Goal: Check status: Check status

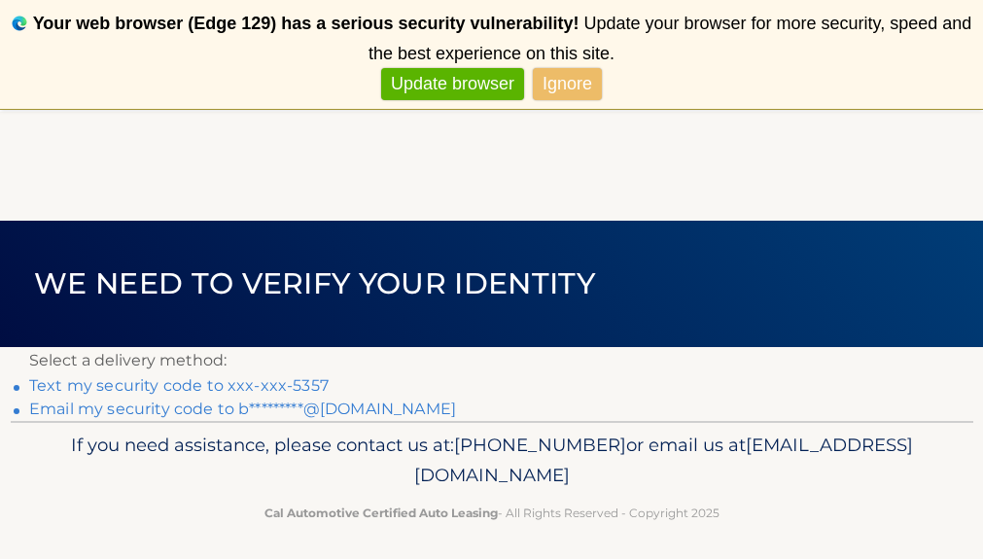
click at [192, 384] on link "Text my security code to xxx-xxx-5357" at bounding box center [178, 385] width 299 height 18
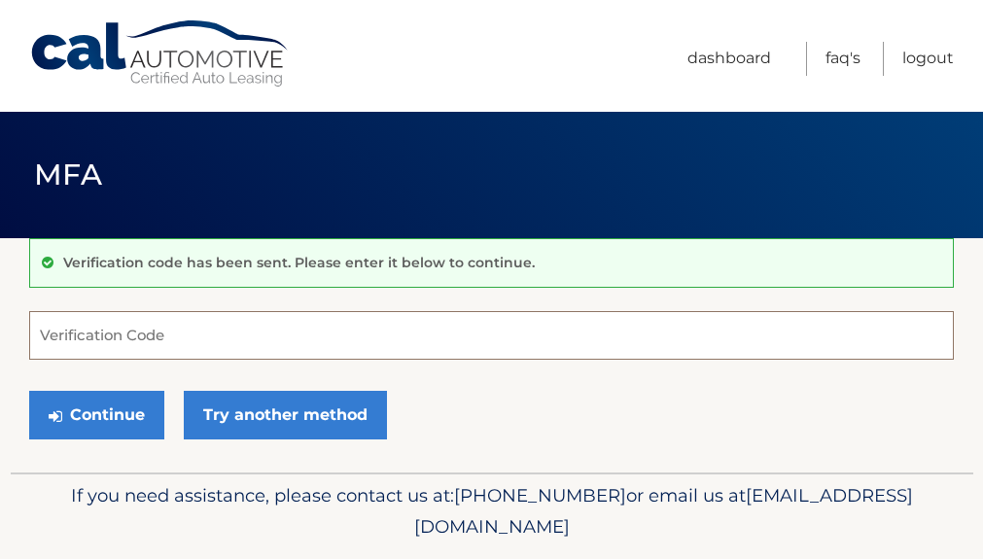
click at [118, 340] on input "Verification Code" at bounding box center [491, 335] width 925 height 49
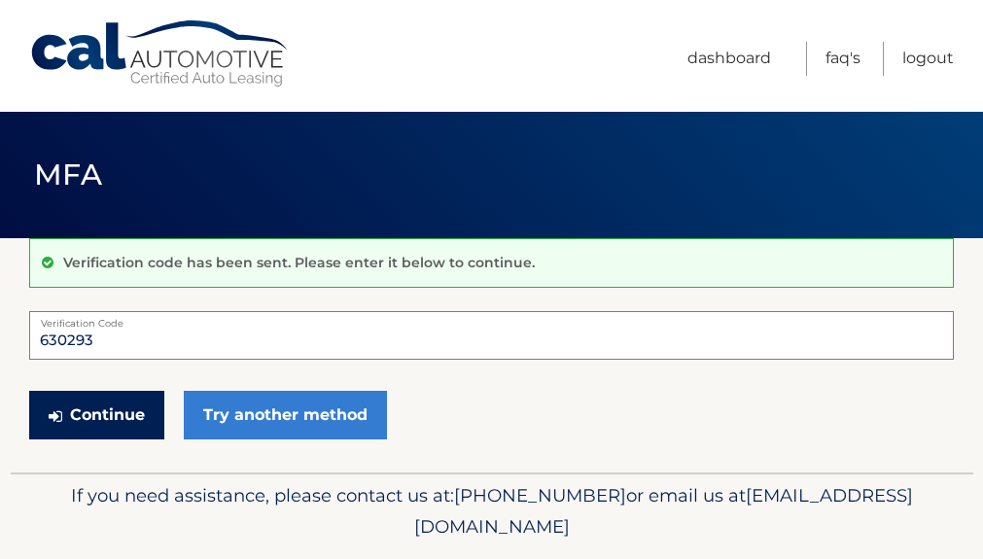
type input "630293"
click at [110, 417] on button "Continue" at bounding box center [96, 415] width 135 height 49
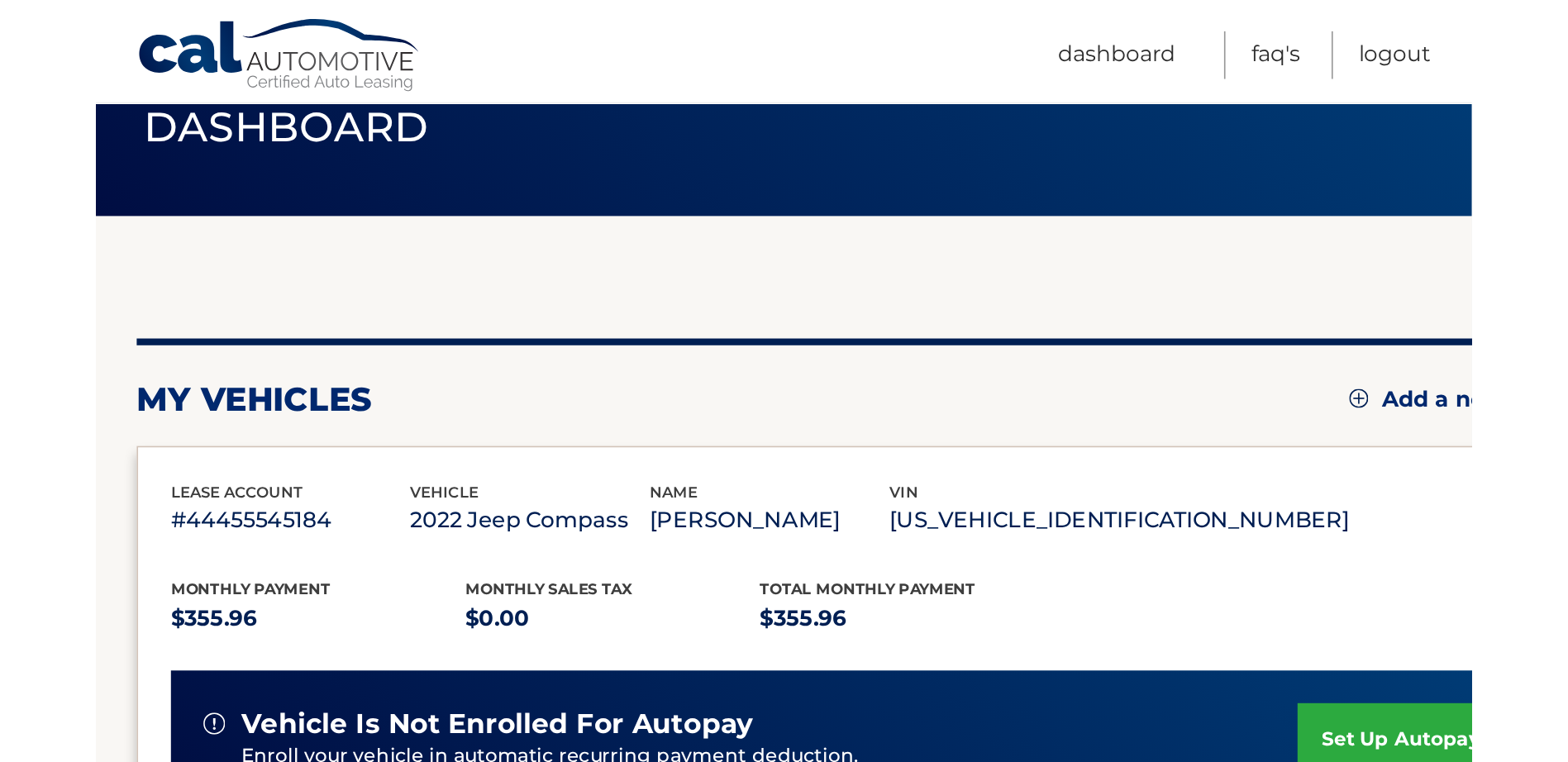
scroll to position [165, 0]
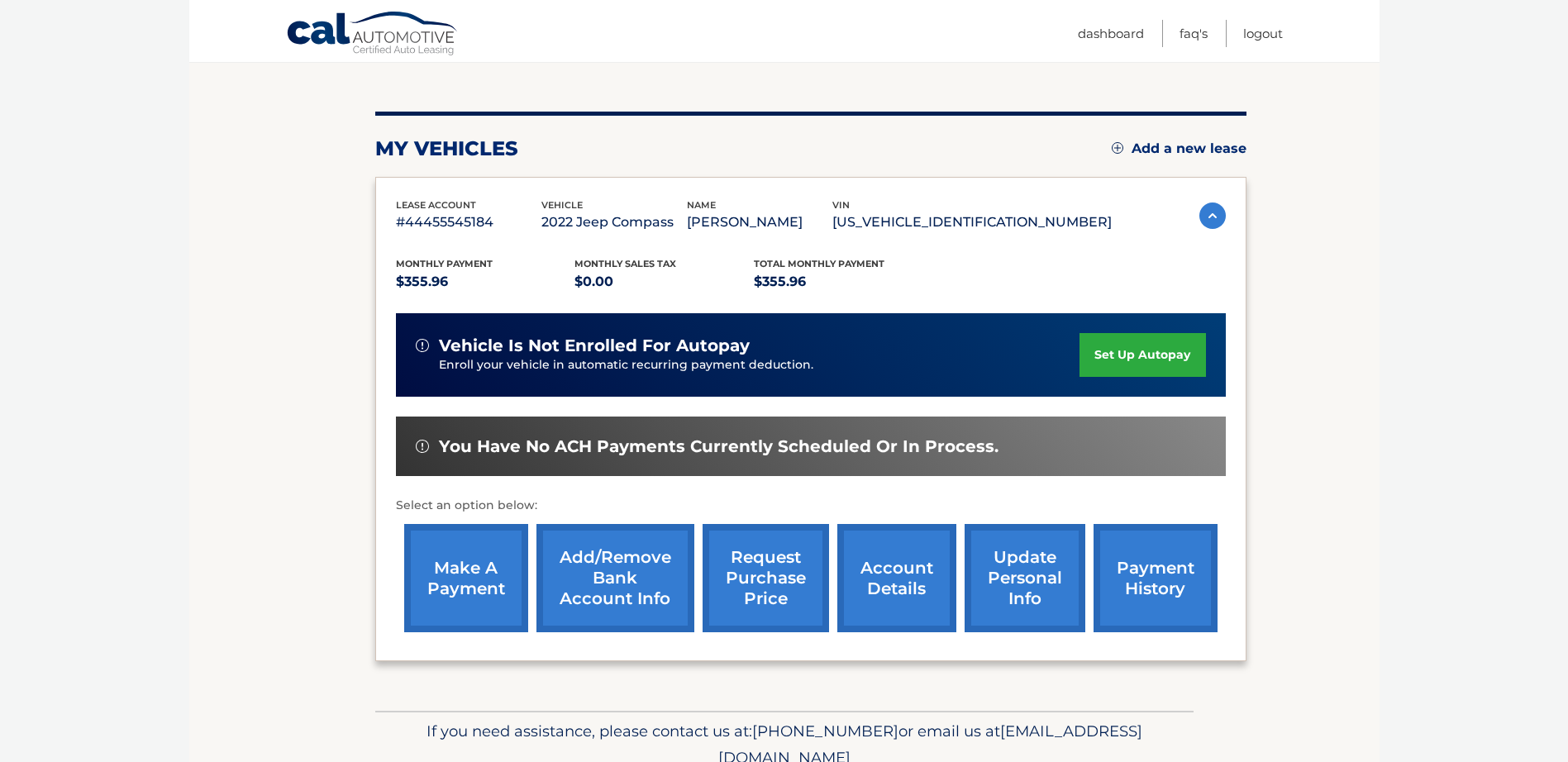
click at [835, 475] on link "account details" at bounding box center [897, 577] width 119 height 108
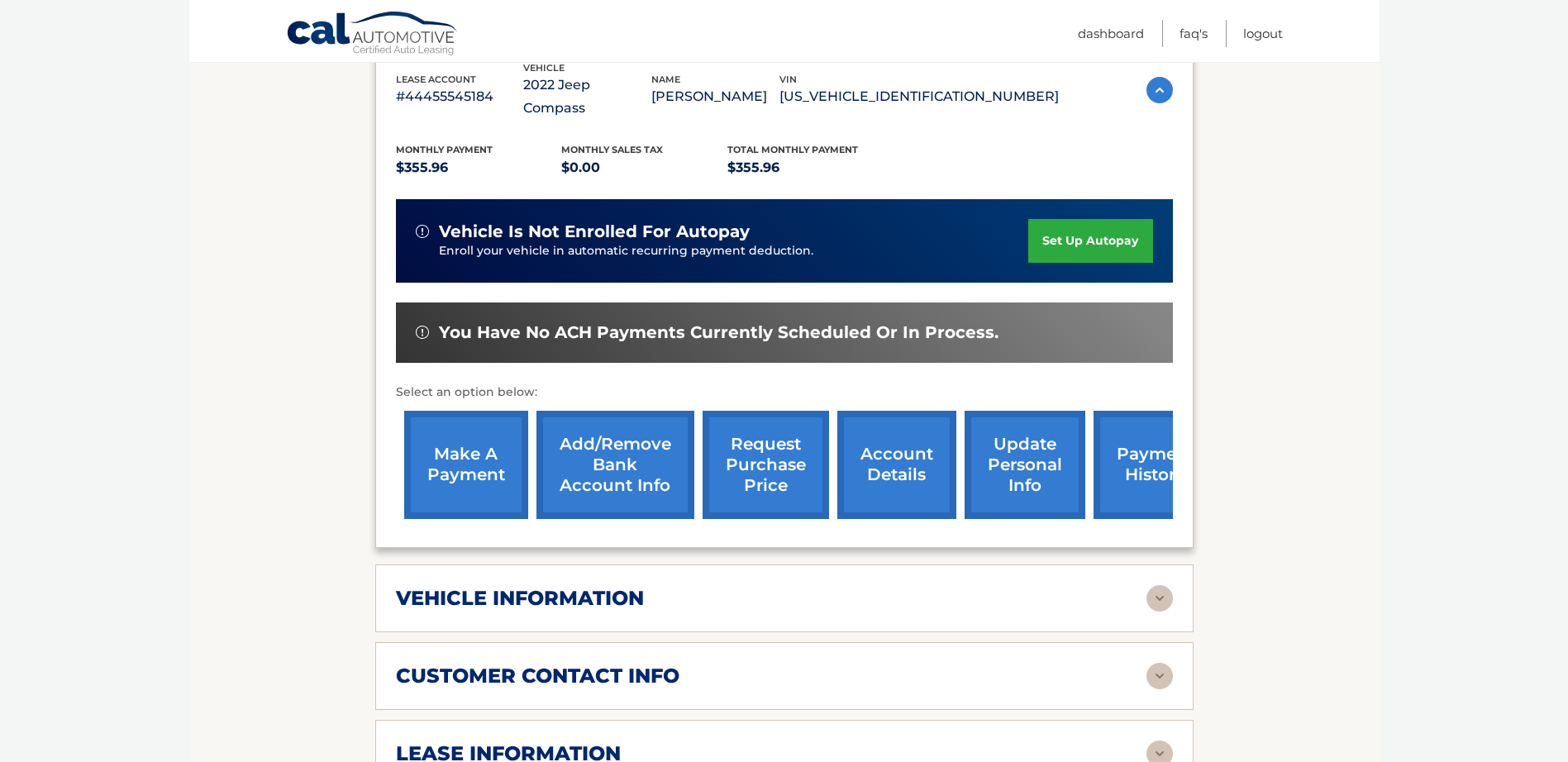
scroll to position [413, 0]
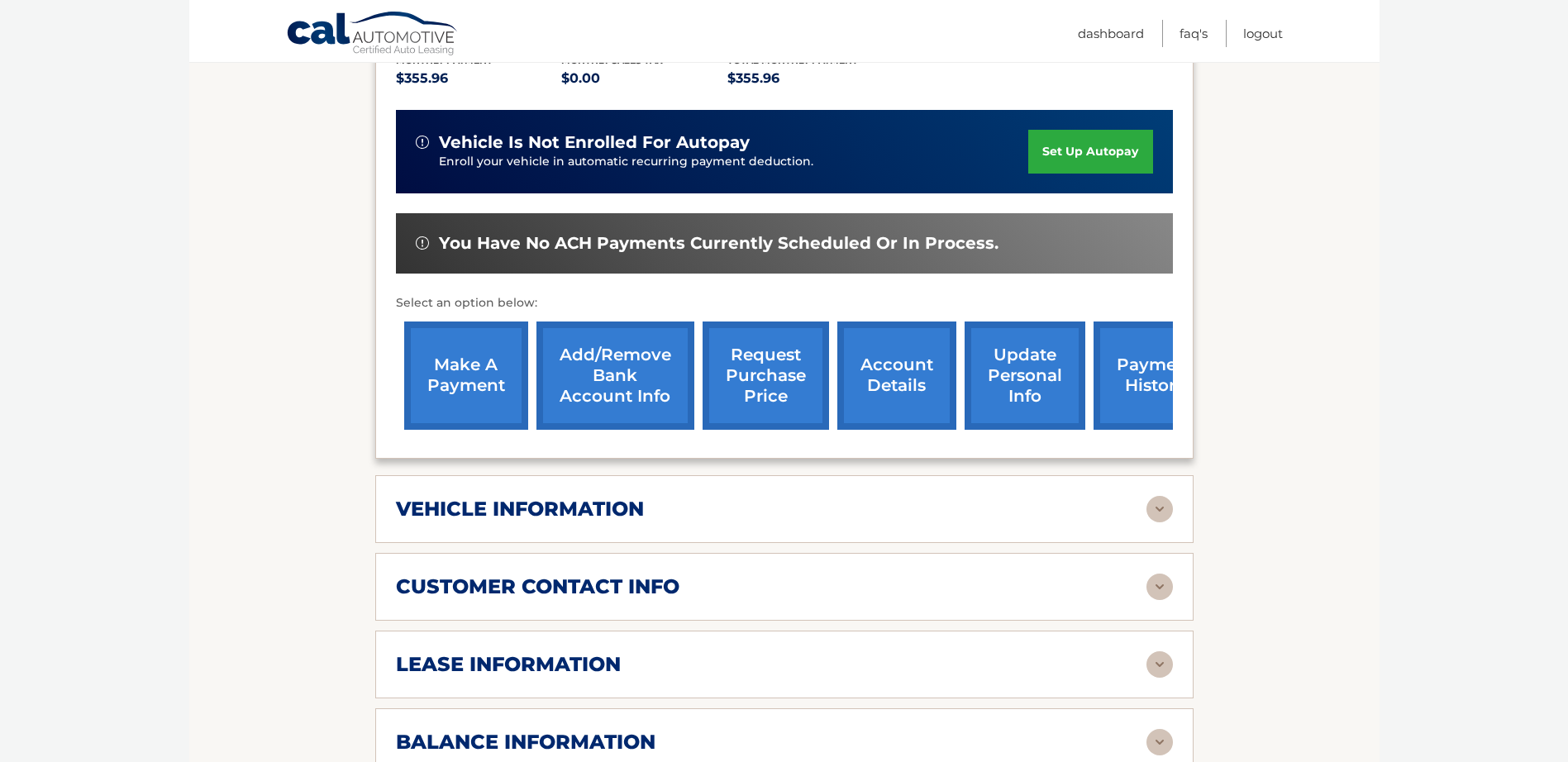
click at [577, 652] on h2 "lease information" at bounding box center [508, 664] width 224 height 25
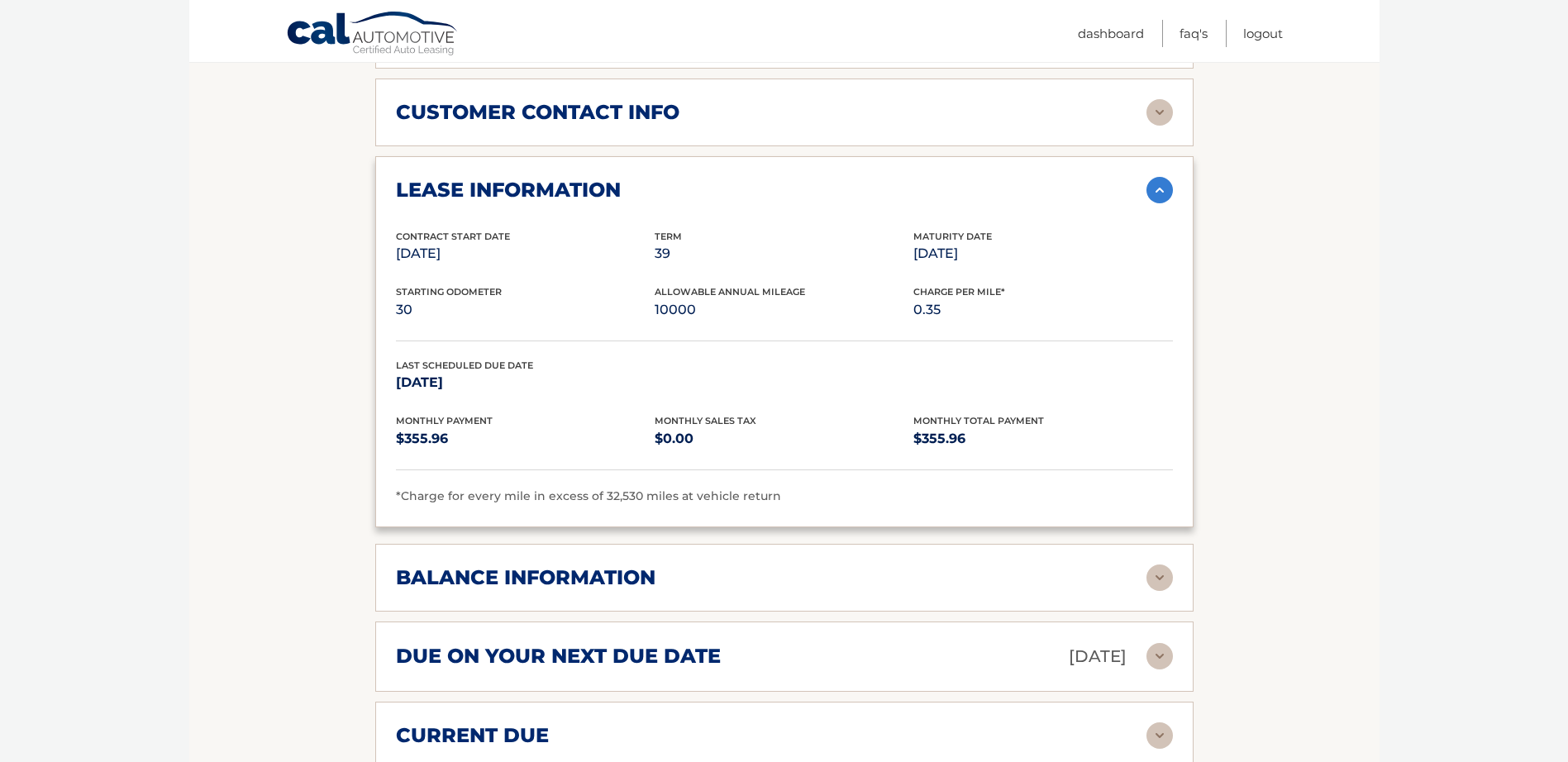
scroll to position [909, 0]
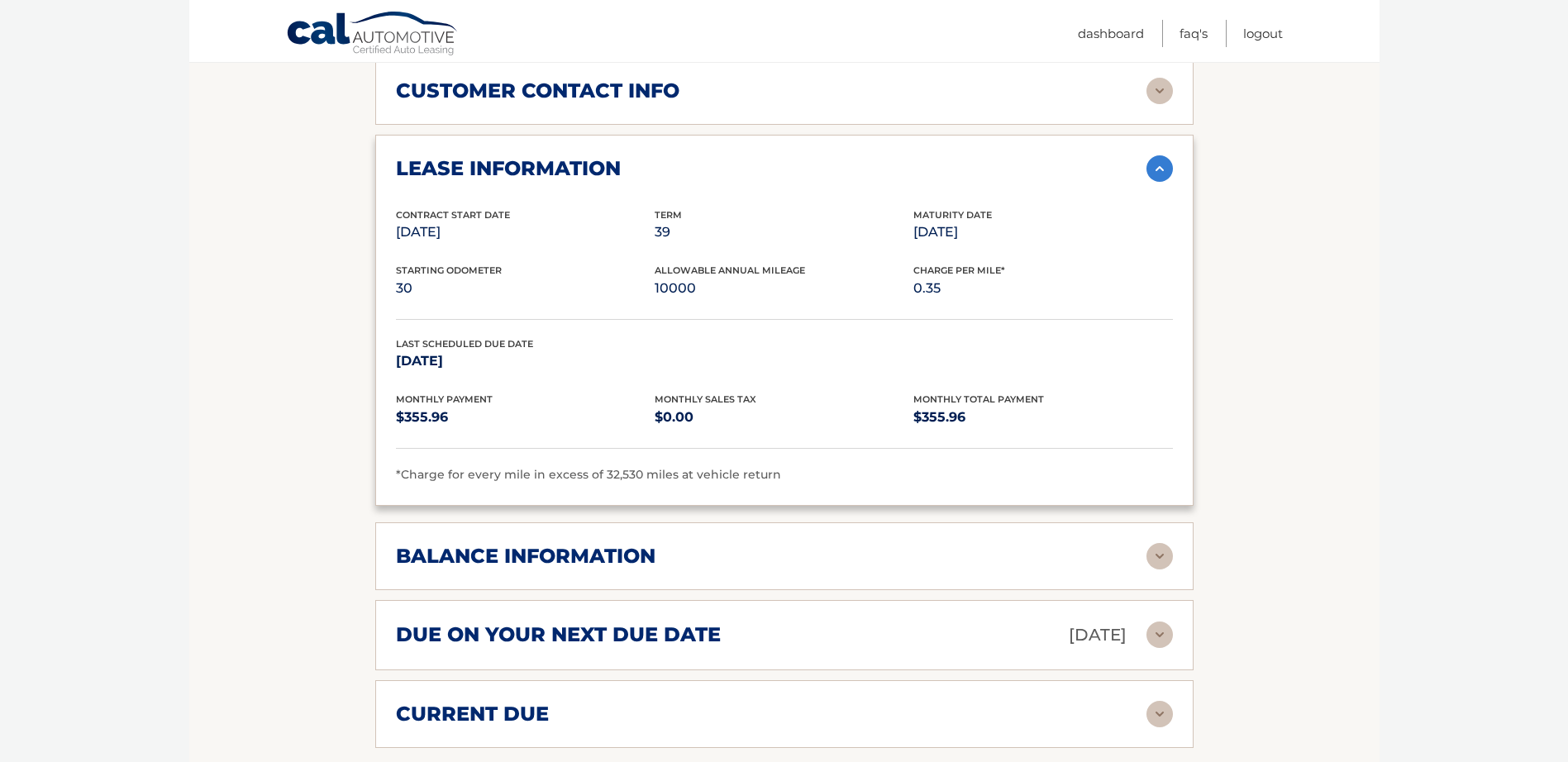
click at [779, 544] on div "balance information" at bounding box center [771, 556] width 751 height 25
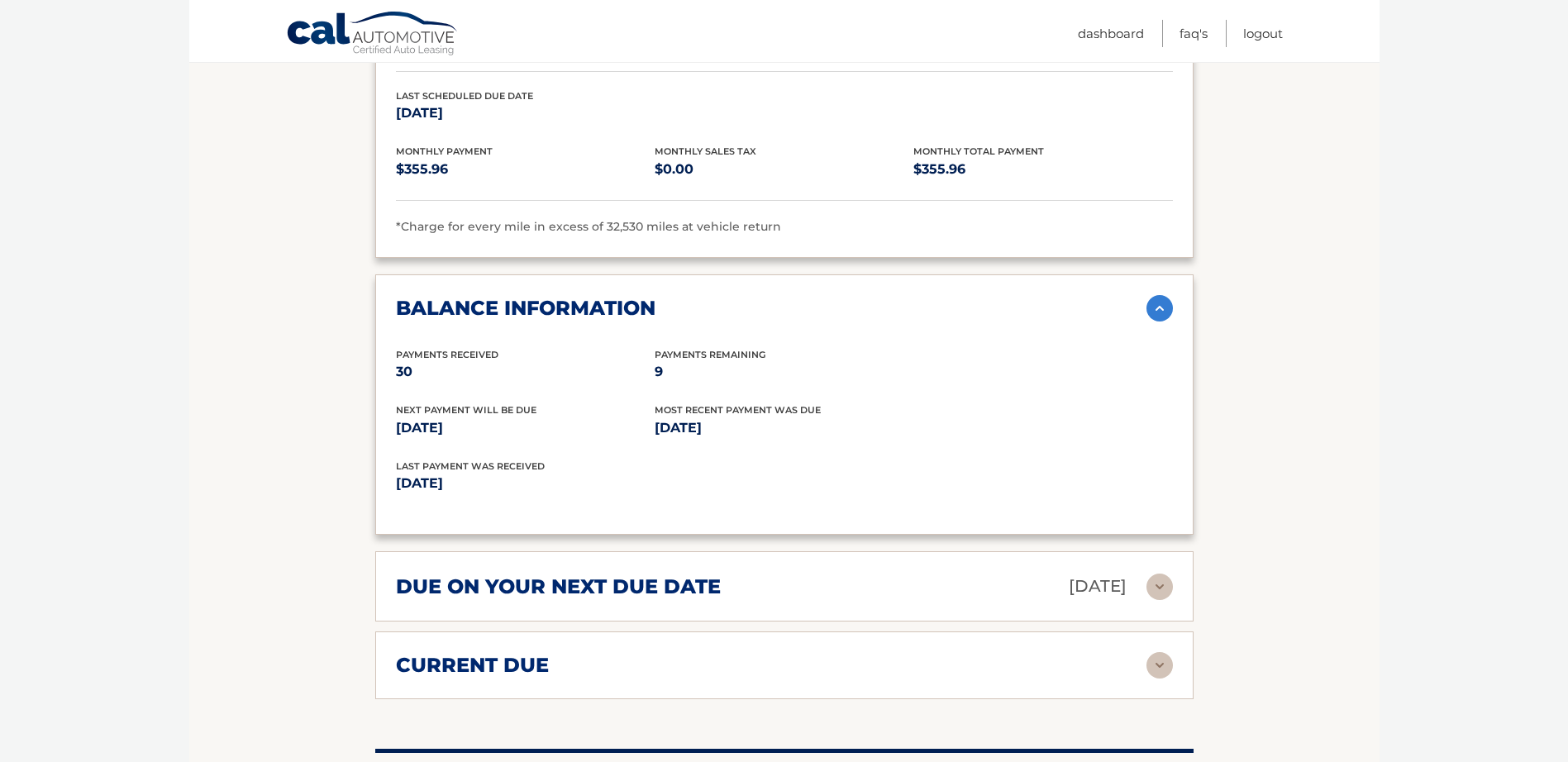
scroll to position [1240, 0]
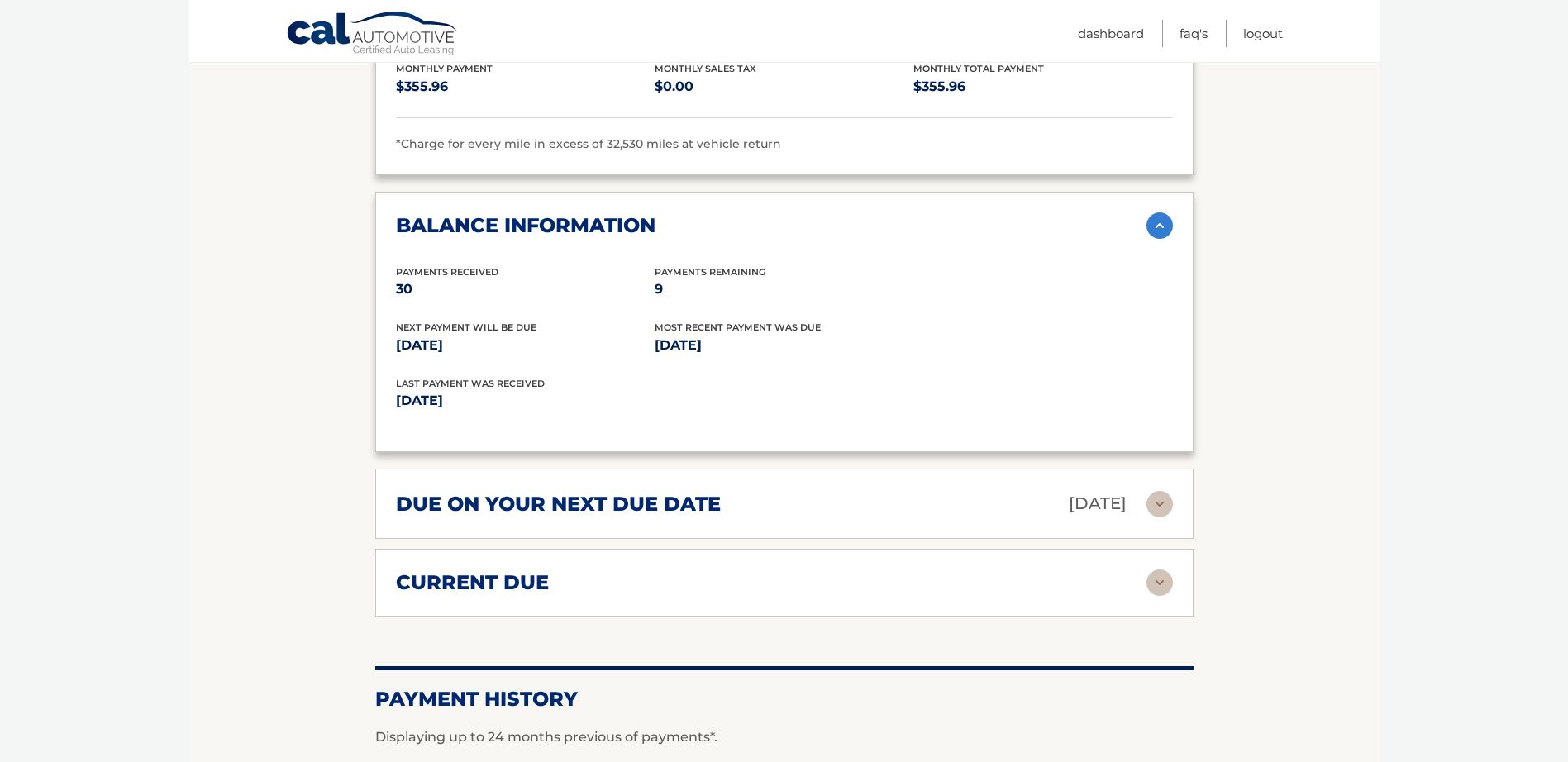
click at [810, 490] on div "due on your next due date [DATE]" at bounding box center [771, 504] width 751 height 29
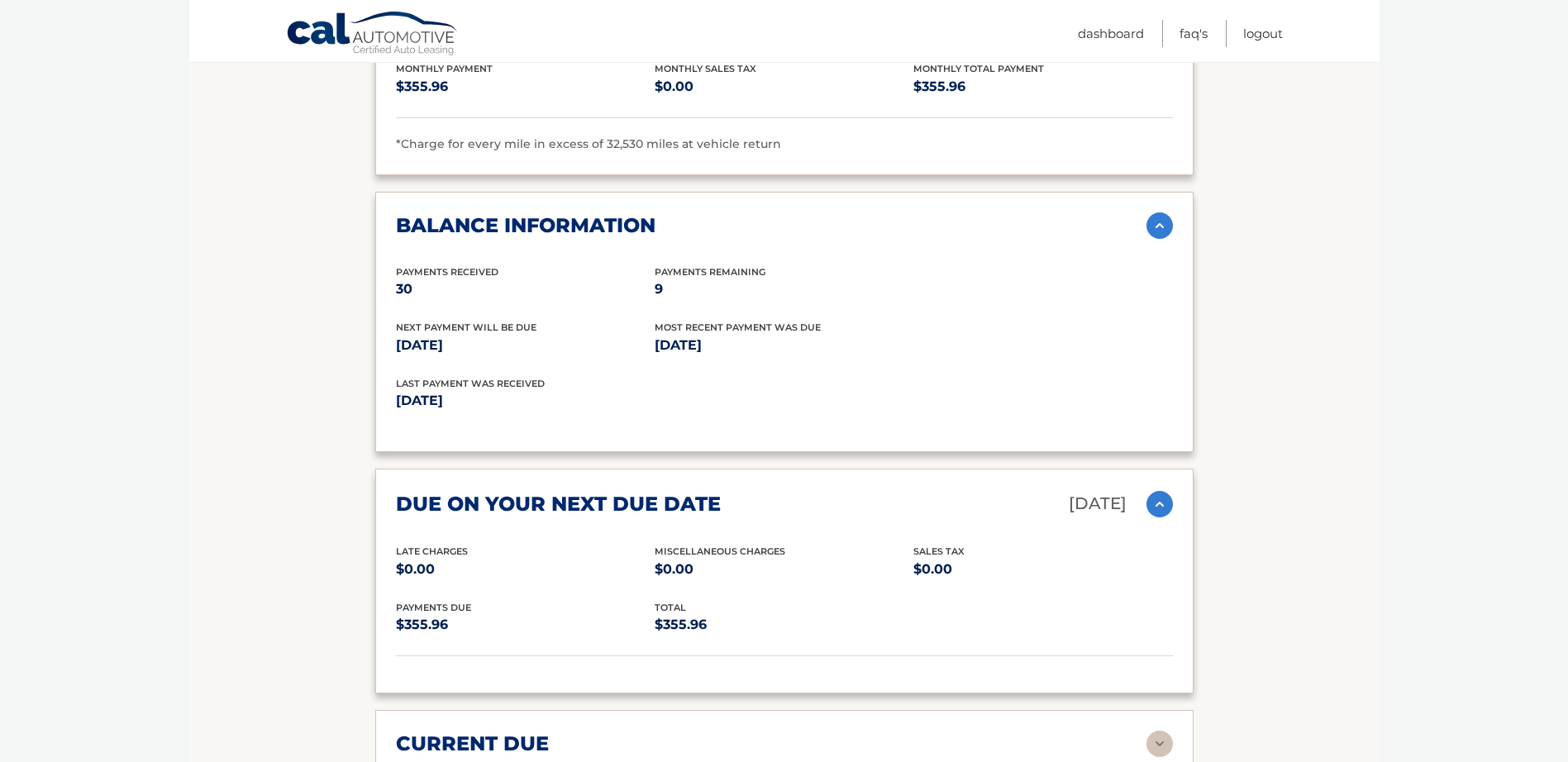
click at [810, 490] on div "due on your next due date Aug 28, 2025" at bounding box center [771, 504] width 751 height 29
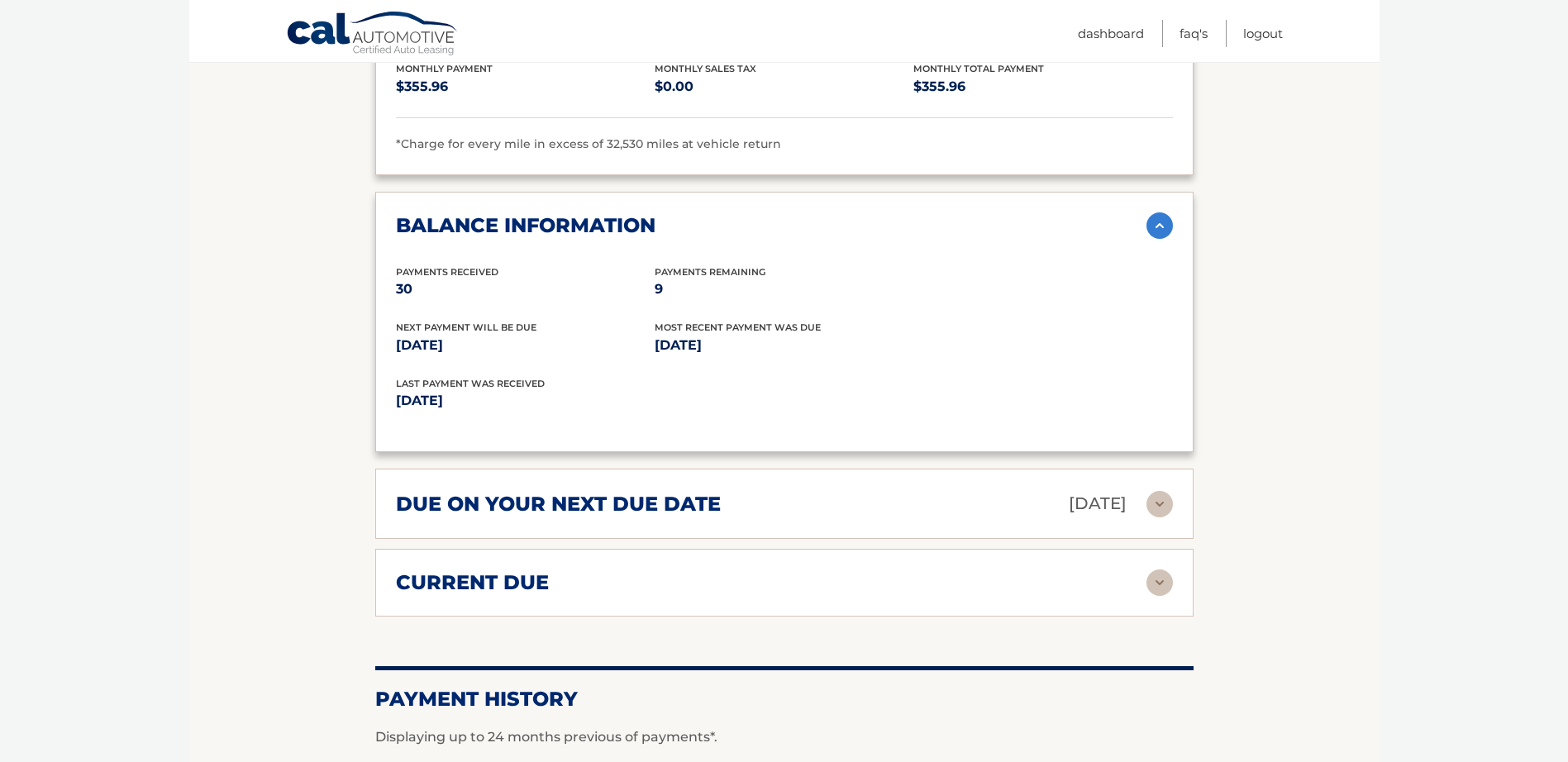
click at [725, 571] on div "current due" at bounding box center [771, 583] width 751 height 25
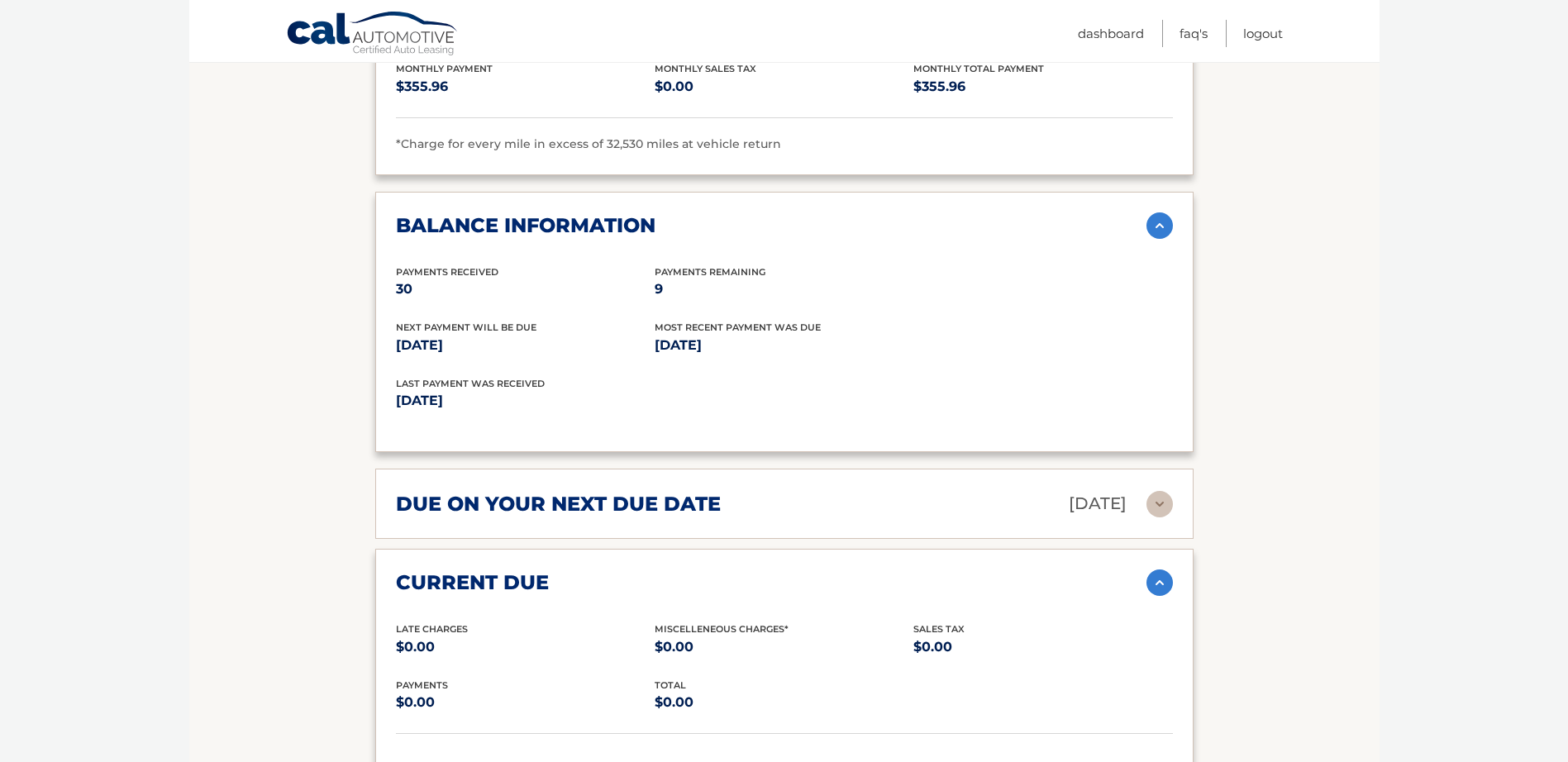
click at [729, 571] on div "current due" at bounding box center [771, 583] width 751 height 25
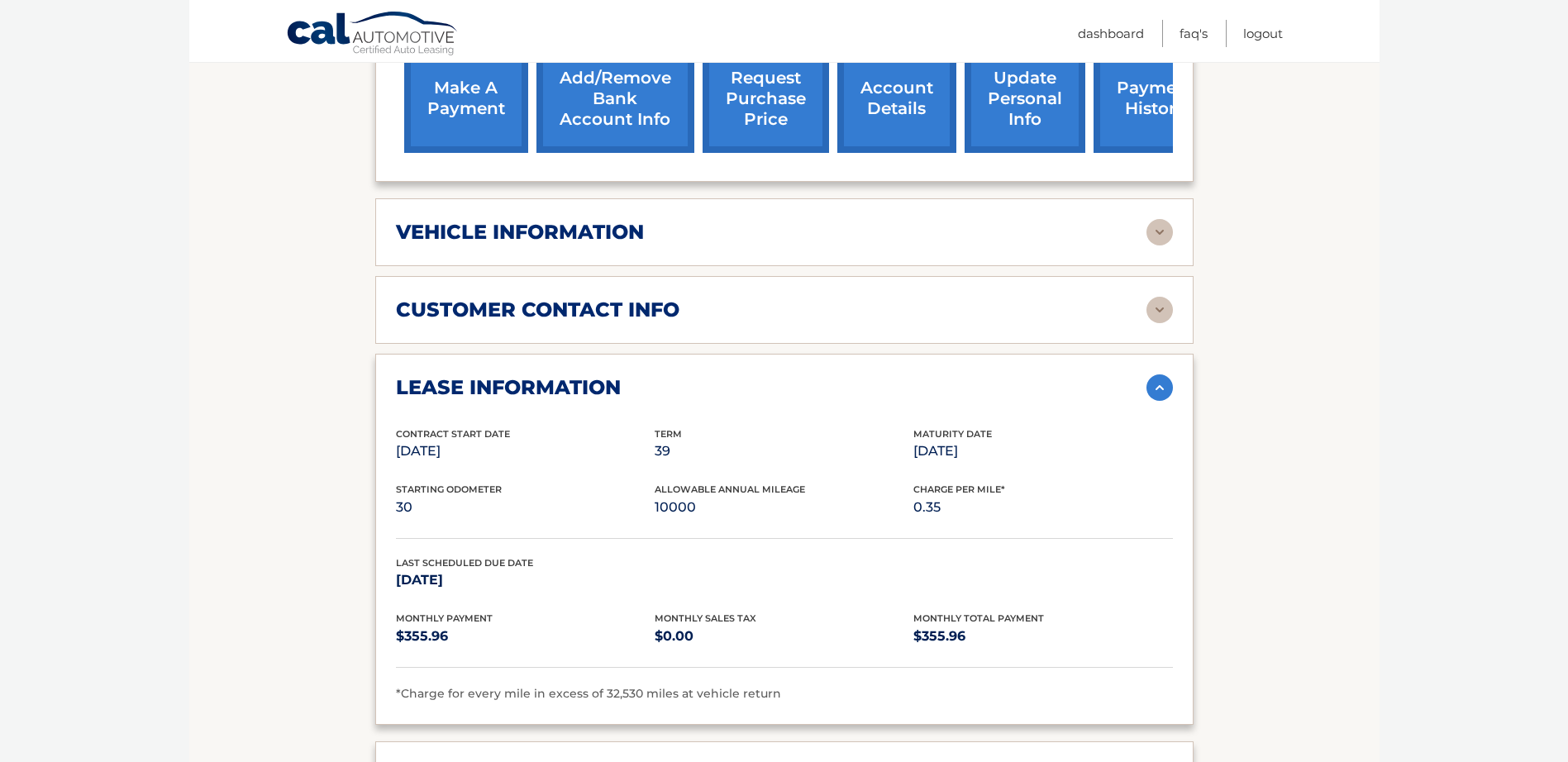
scroll to position [496, 0]
